Goal: Task Accomplishment & Management: Manage account settings

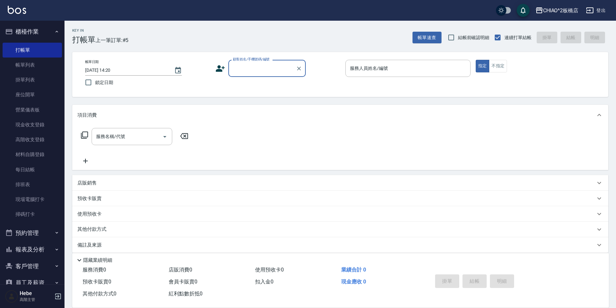
scroll to position [7, 0]
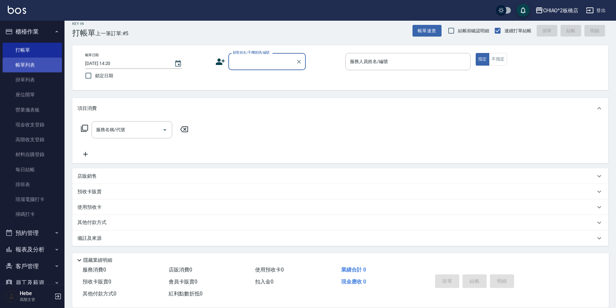
click at [28, 67] on link "帳單列表" at bounding box center [32, 64] width 59 height 15
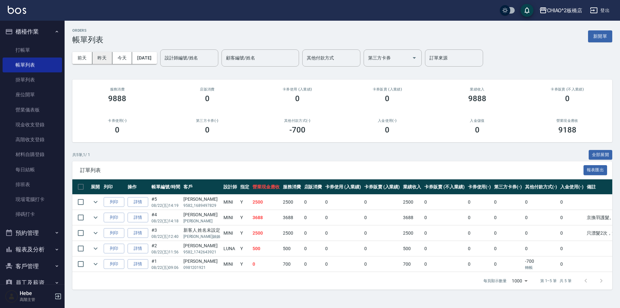
click at [106, 60] on button "昨天" at bounding box center [102, 58] width 20 height 12
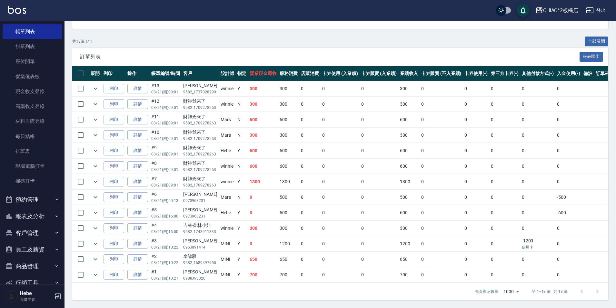
scroll to position [64, 0]
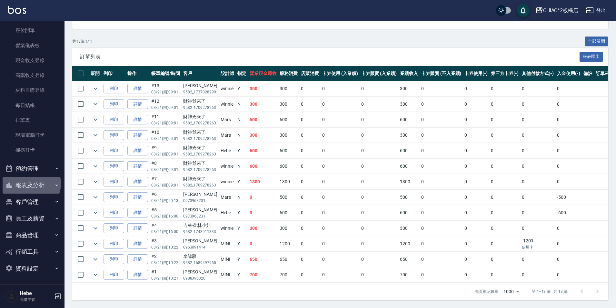
click at [30, 183] on button "報表及分析" at bounding box center [32, 185] width 59 height 17
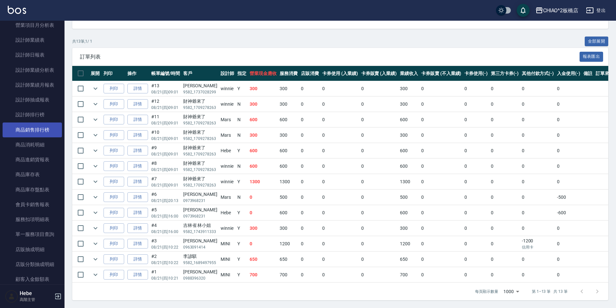
scroll to position [419, 0]
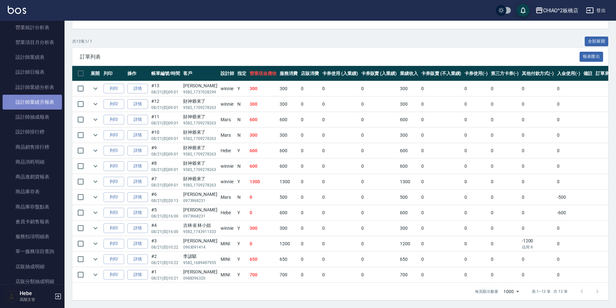
click at [45, 98] on link "設計師業績月報表" at bounding box center [32, 102] width 59 height 15
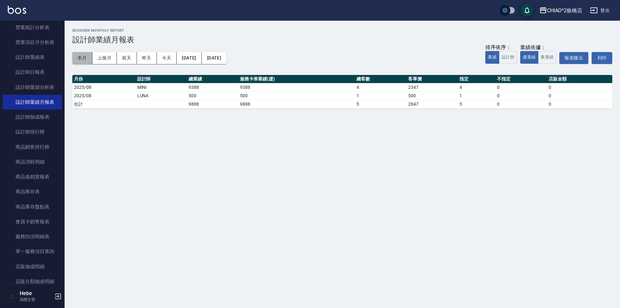
click at [81, 56] on button "本月" at bounding box center [82, 58] width 20 height 12
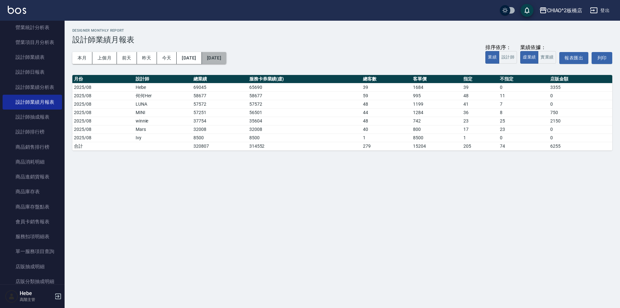
click at [226, 58] on button "[DATE]" at bounding box center [214, 58] width 25 height 12
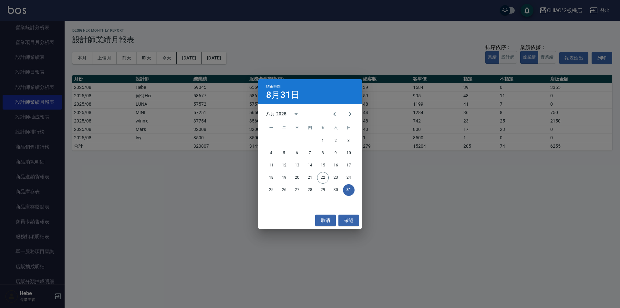
drag, startPoint x: 367, startPoint y: 52, endPoint x: 333, endPoint y: 52, distance: 33.2
click at [366, 52] on div "結束時間 8月31日 八月 2025 一 二 三 四 五 六 日 1 2 3 4 5 6 7 8 9 10 11 12 13 14 15 16 17 18 1…" at bounding box center [310, 154] width 620 height 308
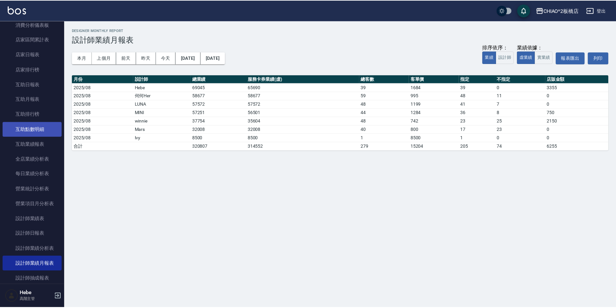
scroll to position [96, 0]
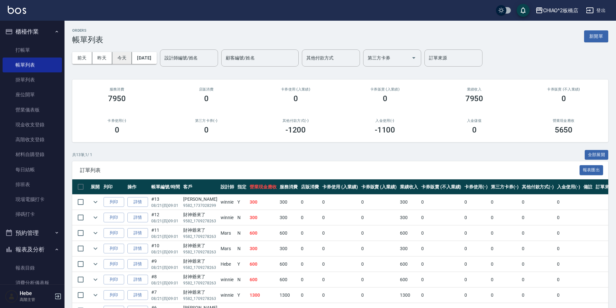
click at [117, 57] on button "今天" at bounding box center [122, 58] width 20 height 12
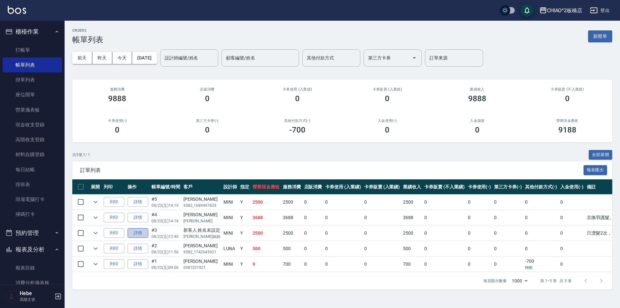
click at [145, 234] on link "詳情" at bounding box center [137, 233] width 21 height 10
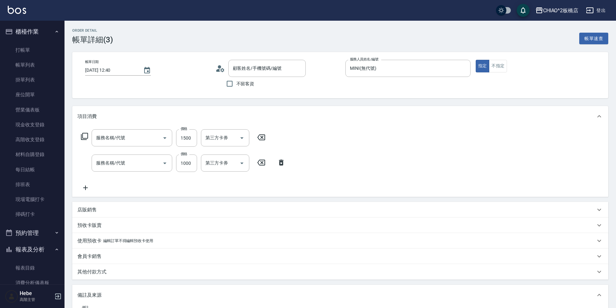
type input "[DATE] 12:40"
type input "MINI(無代號)"
type input "只漂髮2次，沒上色"
type input "女生染髮指定2000(96698)"
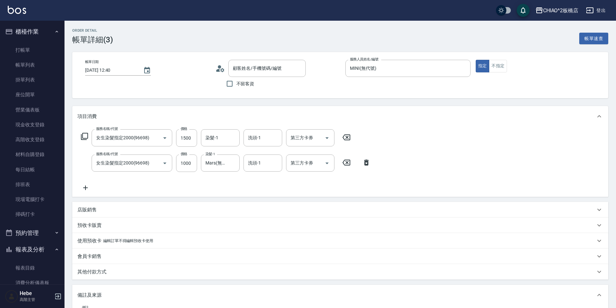
type input "新客人 姓名未設定/[PERSON_NAME]姊/null"
click at [112, 269] on div "其他付款方式" at bounding box center [336, 271] width 518 height 7
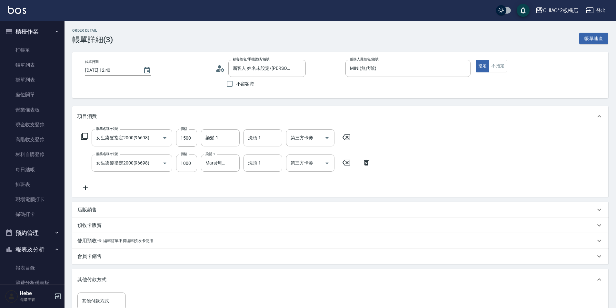
scroll to position [32, 0]
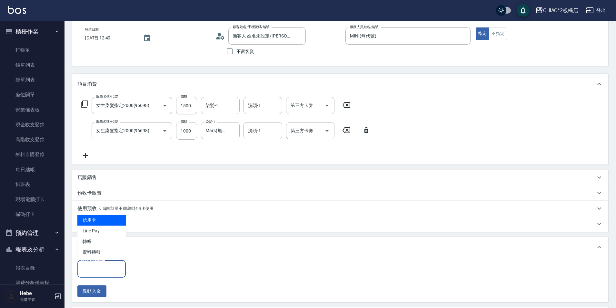
click at [112, 269] on input "其他付款方式" at bounding box center [101, 268] width 43 height 11
click at [108, 243] on span "轉帳" at bounding box center [101, 241] width 48 height 11
type input "轉帳"
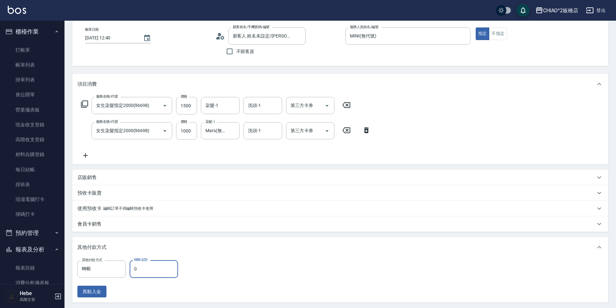
click at [145, 268] on input "0" at bounding box center [154, 268] width 48 height 17
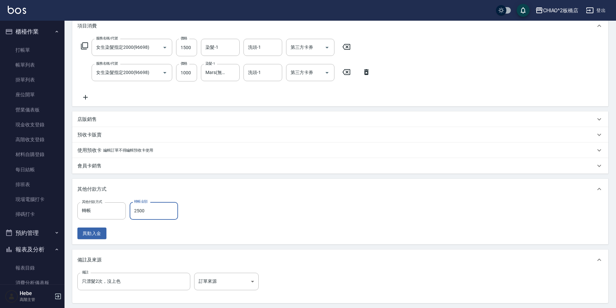
scroll to position [155, 0]
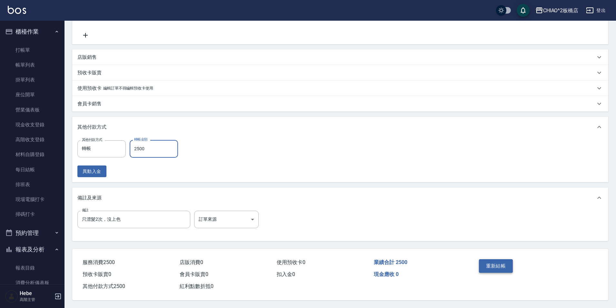
type input "2500"
click at [491, 263] on button "重新結帳" at bounding box center [496, 266] width 34 height 14
